Goal: Find specific page/section: Find specific page/section

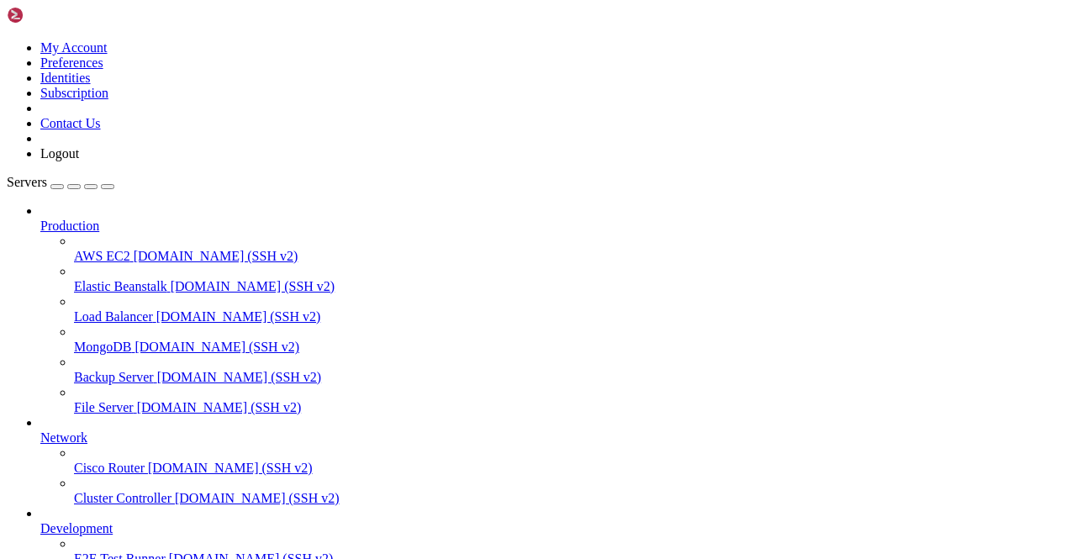
scroll to position [119, 0]
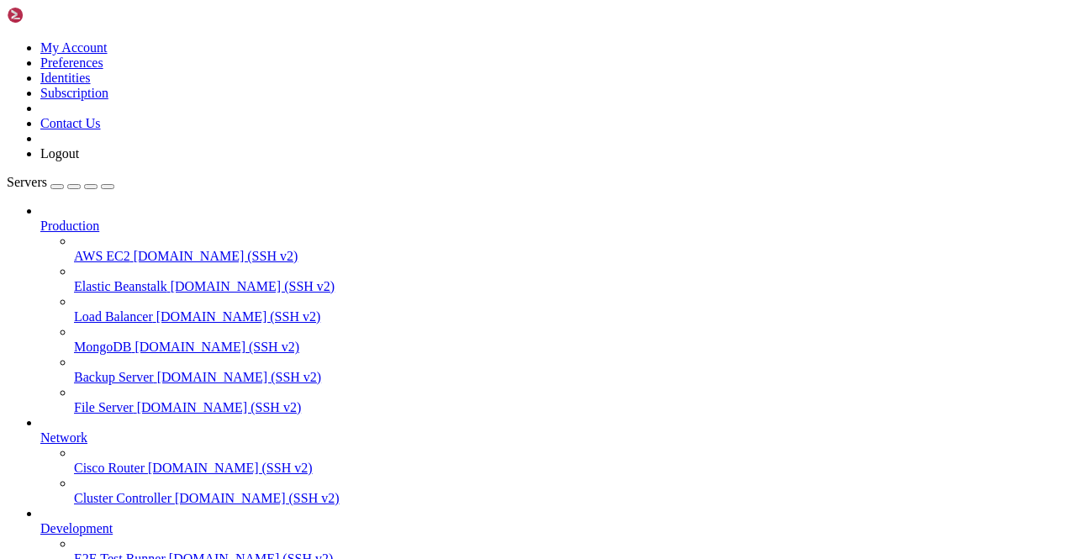
scroll to position [2019, 0]
